Goal: Task Accomplishment & Management: Use online tool/utility

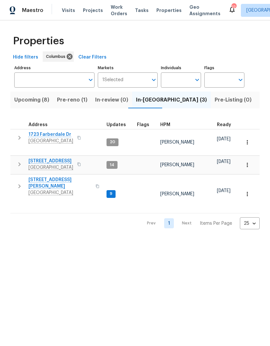
click at [70, 79] on input "Address" at bounding box center [49, 79] width 70 height 15
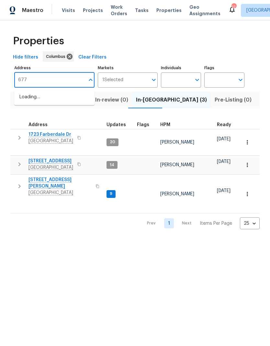
type input "6775"
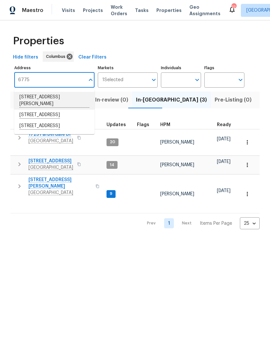
click at [60, 94] on li "[STREET_ADDRESS][PERSON_NAME]" at bounding box center [54, 101] width 80 height 18
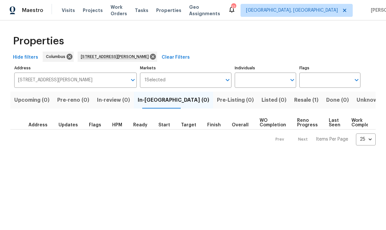
click at [269, 100] on span "Resale (1)" at bounding box center [306, 99] width 24 height 9
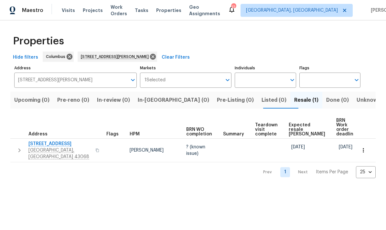
click at [17, 146] on icon "button" at bounding box center [20, 150] width 8 height 8
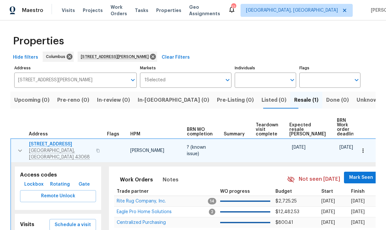
click at [73, 220] on span "Schedule a visit" at bounding box center [73, 224] width 36 height 8
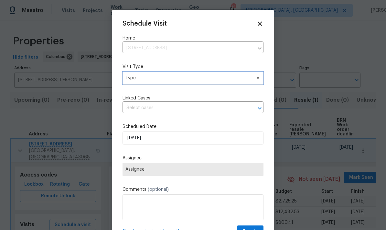
click at [212, 81] on span "Type" at bounding box center [188, 78] width 126 height 6
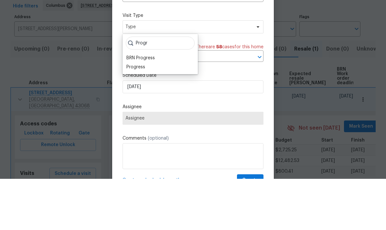
type input "Progr"
click at [137, 115] on div "Progress" at bounding box center [135, 118] width 19 height 6
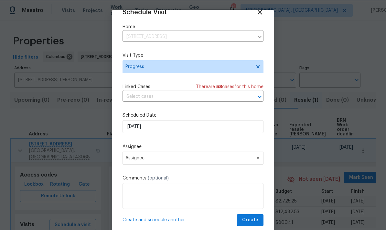
scroll to position [13, 0]
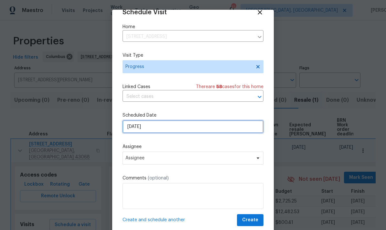
click at [202, 129] on input "10/6/2025" at bounding box center [193, 126] width 141 height 13
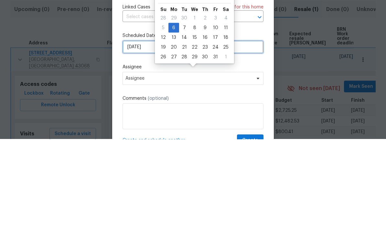
scroll to position [0, 0]
click at [183, 114] on div "7" at bounding box center [184, 118] width 10 height 9
type input "10/7/2025"
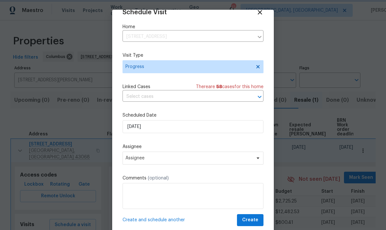
scroll to position [13, 0]
click at [231, 155] on span "Assignee" at bounding box center [193, 157] width 141 height 13
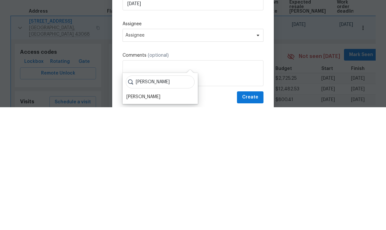
type input "Kei"
click at [159, 216] on div "[PERSON_NAME]" at bounding box center [143, 219] width 34 height 6
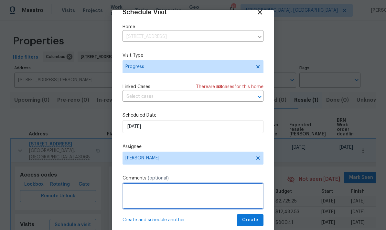
click at [196, 196] on textarea at bounding box center [193, 196] width 141 height 26
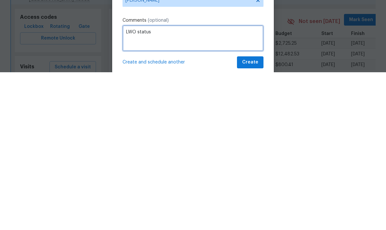
type textarea "LWO status"
click at [210, 214] on div "Create and schedule another Create" at bounding box center [193, 220] width 141 height 12
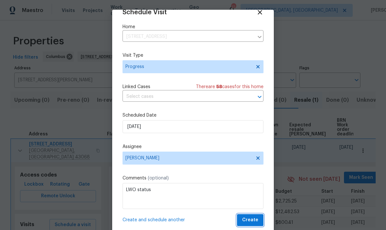
click at [253, 217] on span "Create" at bounding box center [250, 220] width 16 height 8
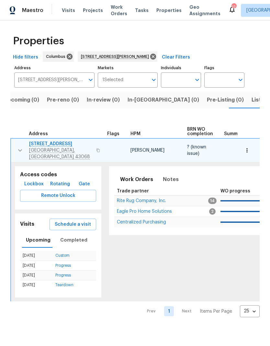
scroll to position [0, 10]
click at [22, 148] on icon "button" at bounding box center [20, 150] width 8 height 8
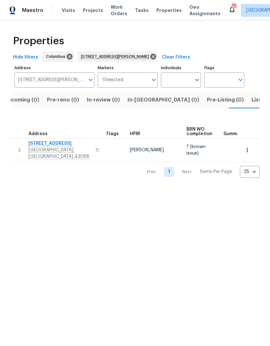
click at [54, 144] on span "6775 Centennial Dr" at bounding box center [59, 143] width 63 height 6
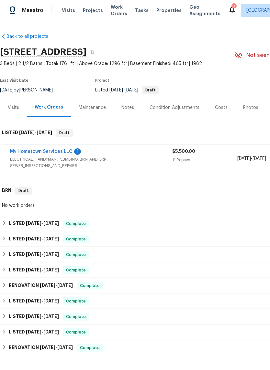
click at [219, 107] on div "Costs" at bounding box center [221, 107] width 13 height 6
